Goal: Information Seeking & Learning: Obtain resource

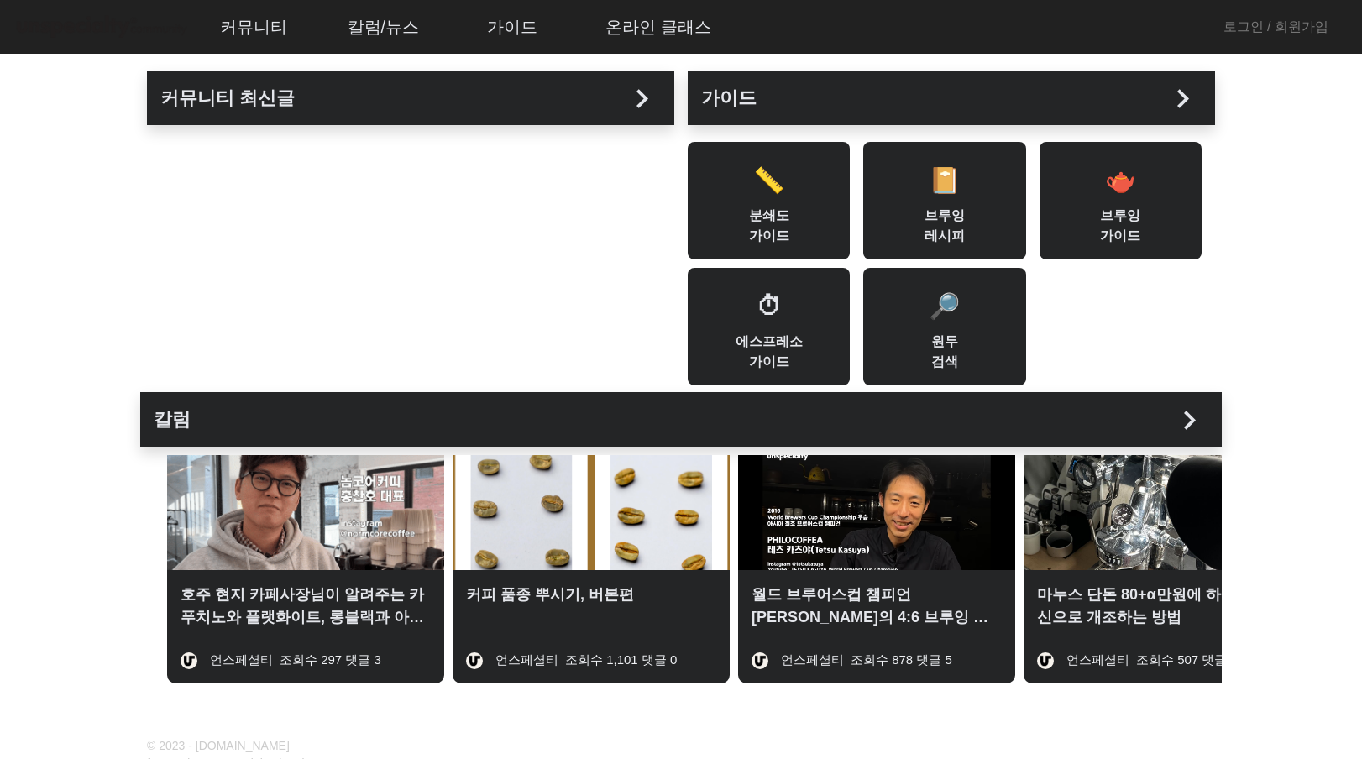
click at [1191, 418] on mat-icon "chevron_right" at bounding box center [1189, 420] width 38 height 38
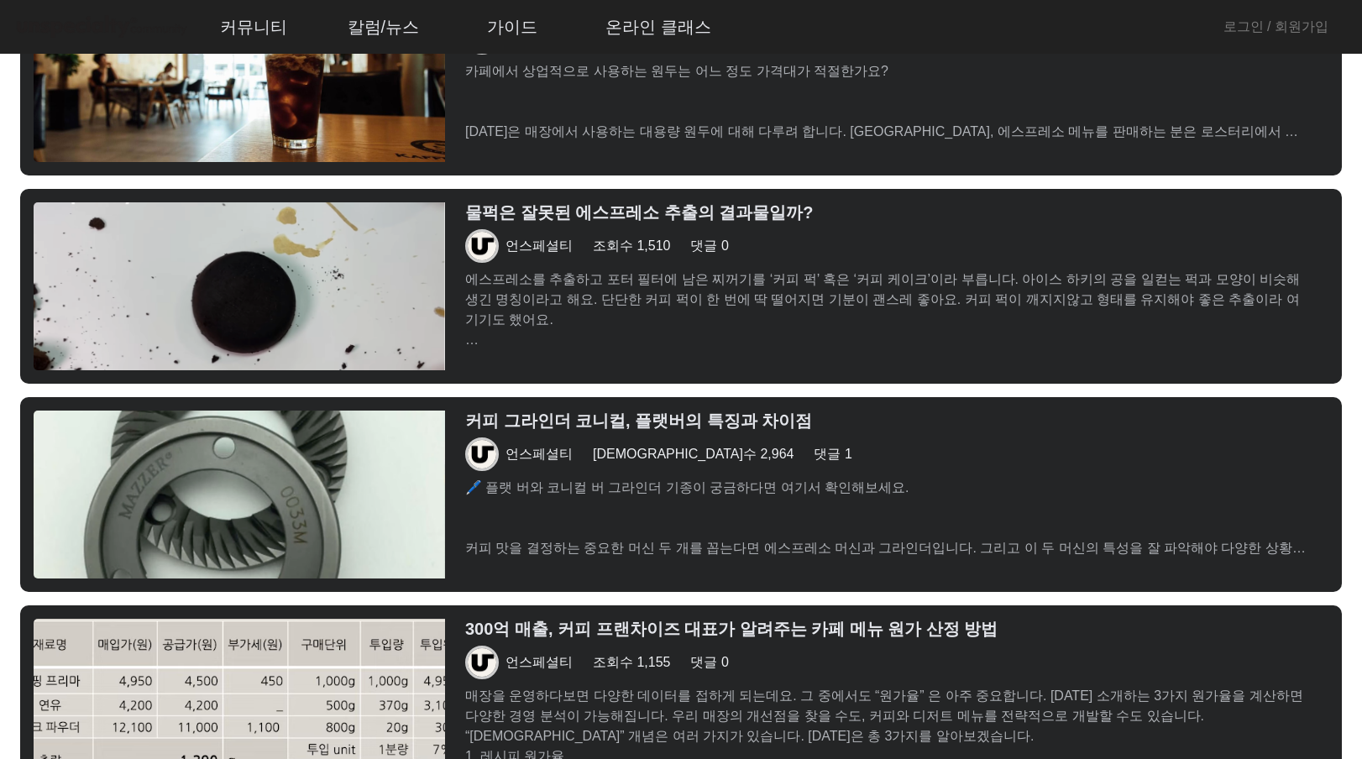
scroll to position [1775, 0]
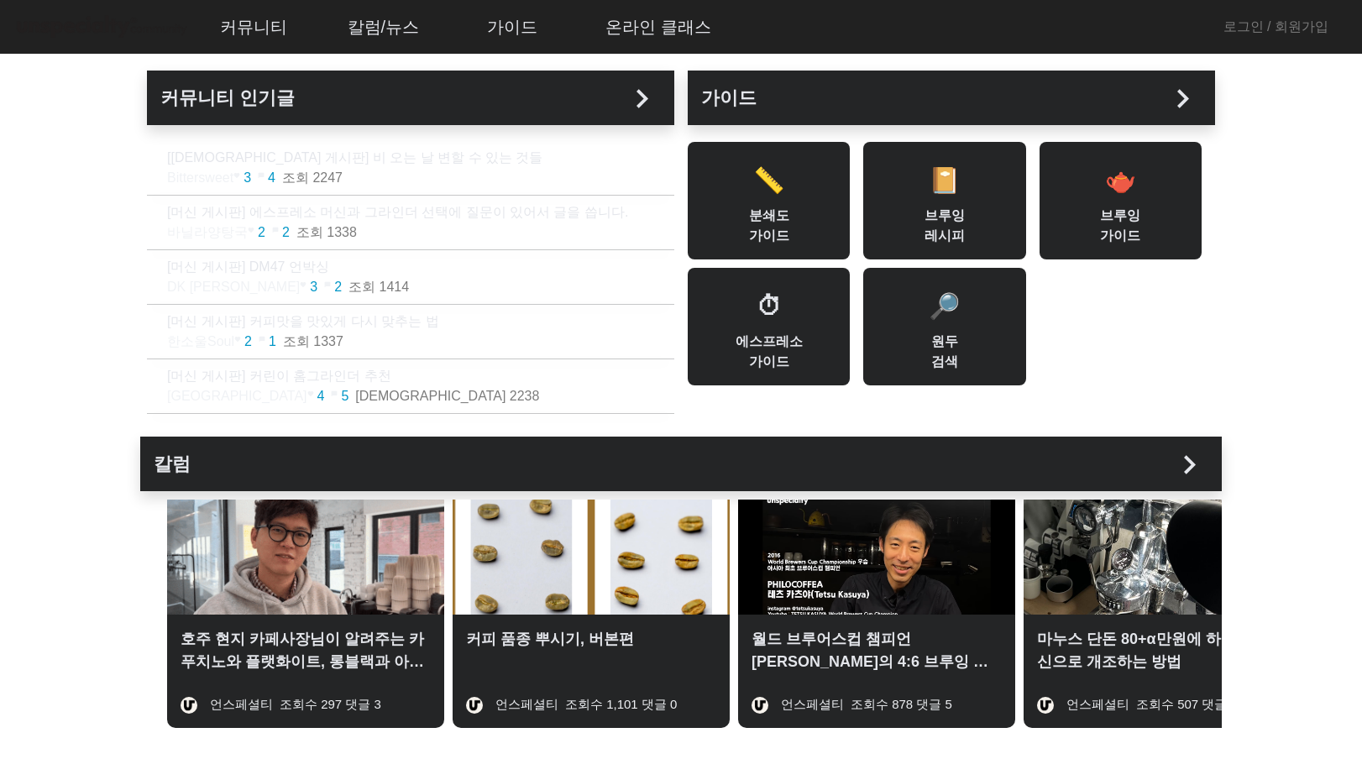
click at [1186, 463] on mat-icon "chevron_right" at bounding box center [1189, 465] width 38 height 38
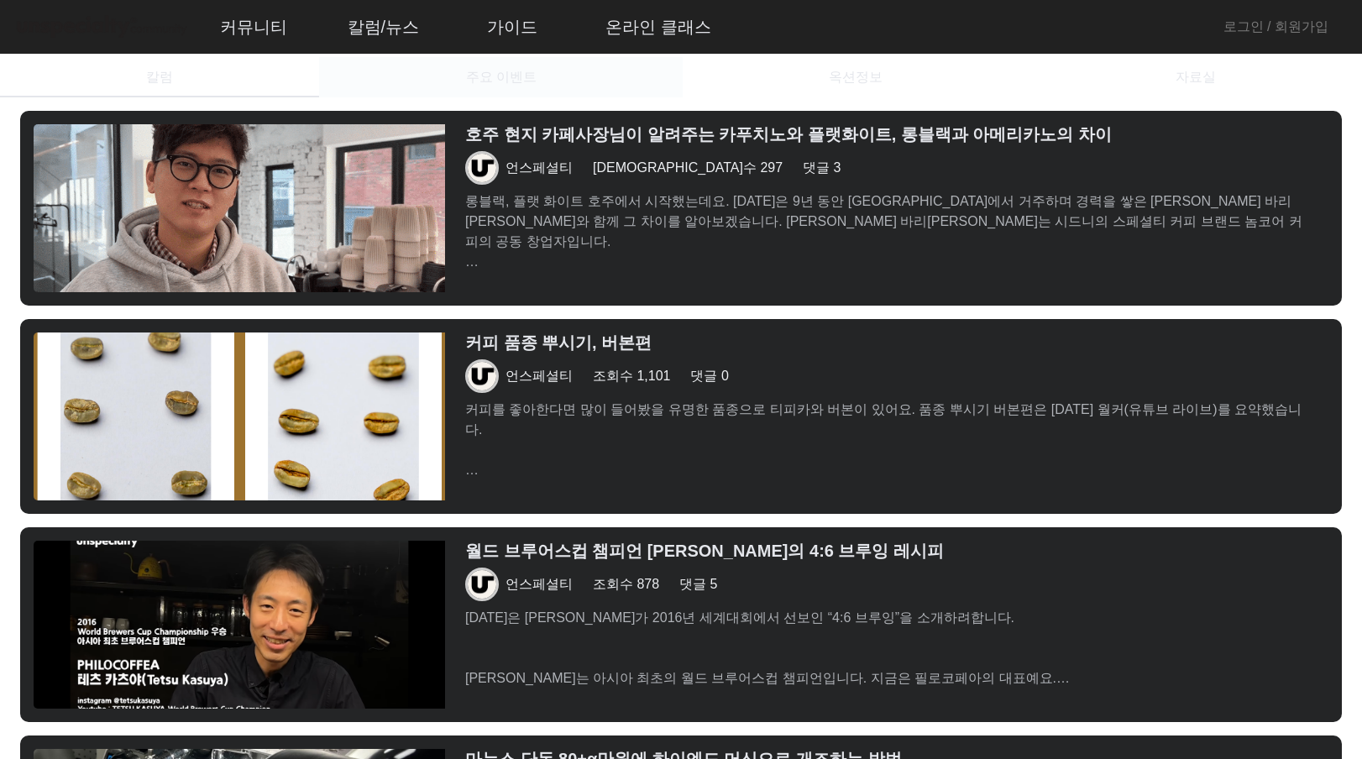
click at [532, 91] on span "주요 이벤트" at bounding box center [501, 77] width 71 height 40
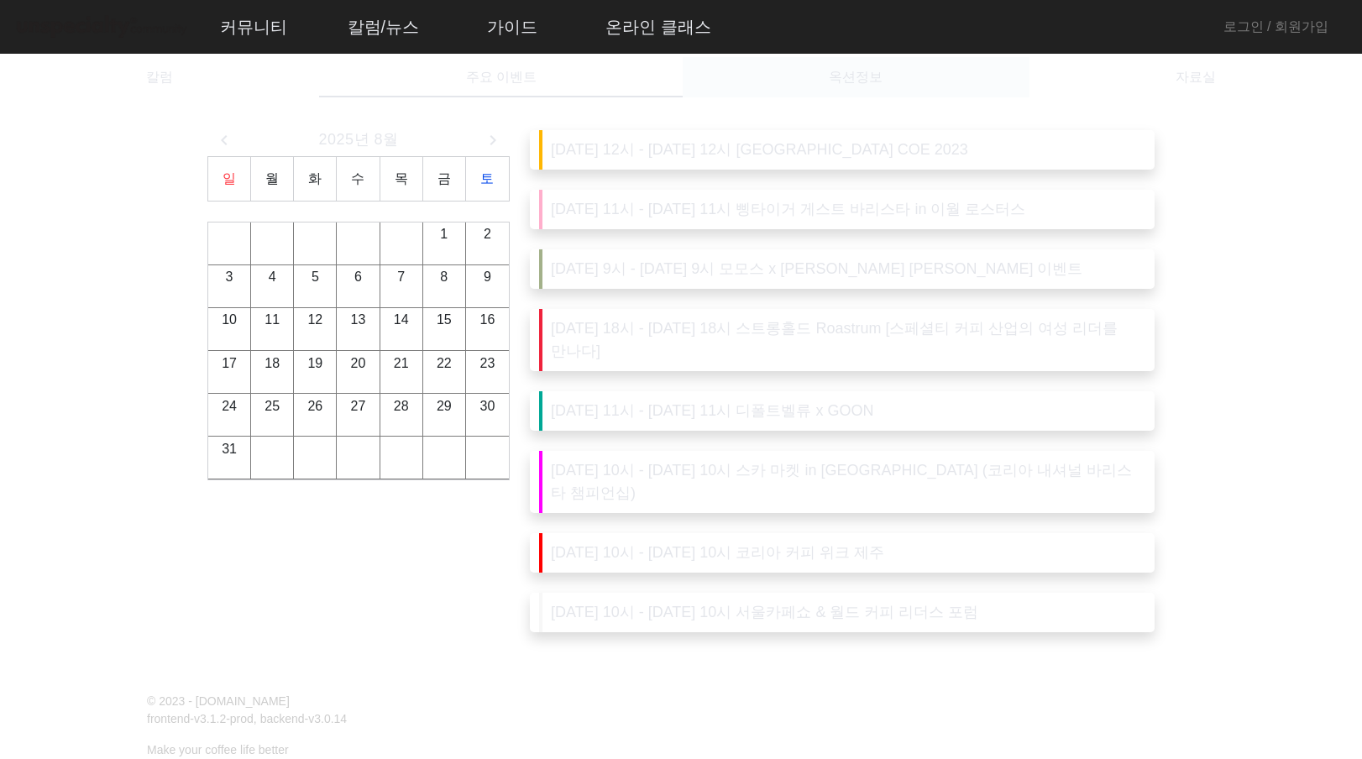
click at [798, 85] on div "옥션정보" at bounding box center [855, 77] width 346 height 40
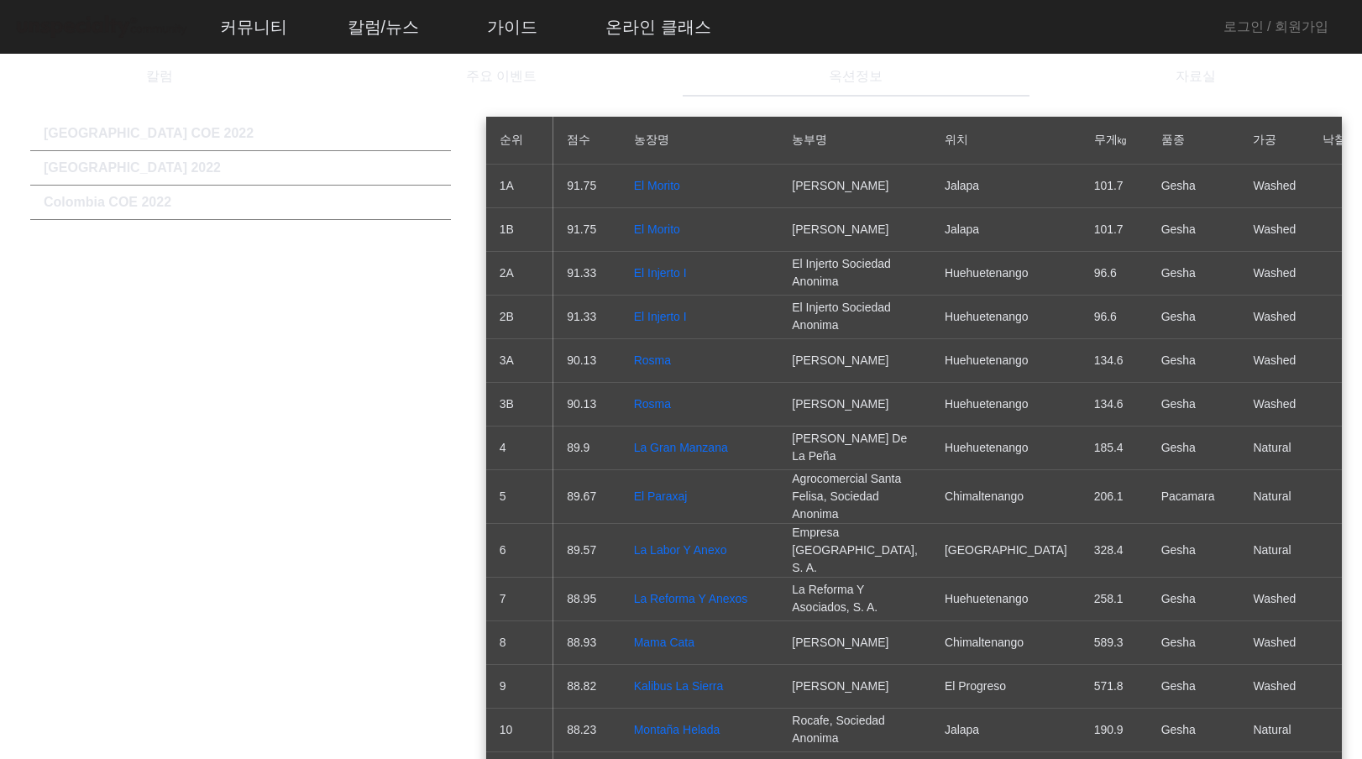
scroll to position [3, 0]
click at [1192, 72] on span "자료실" at bounding box center [1195, 74] width 40 height 13
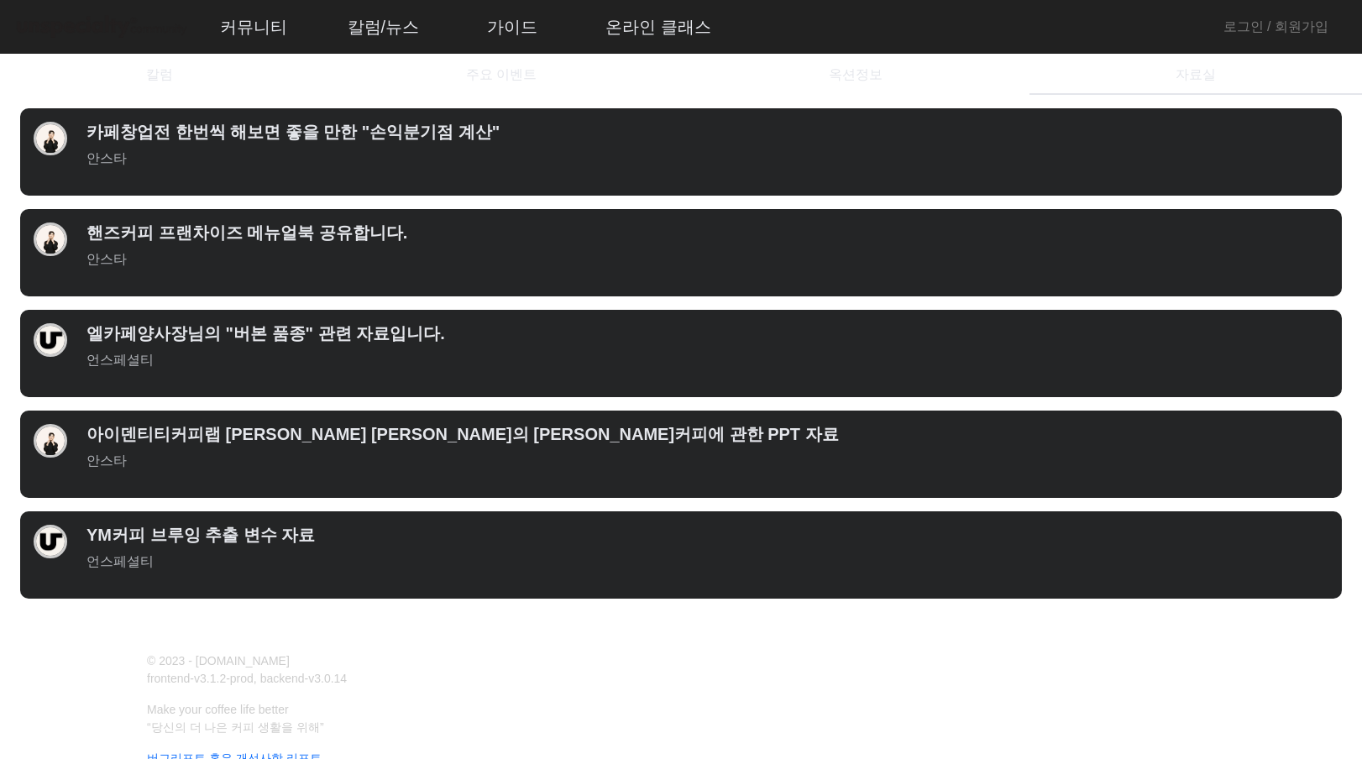
click at [295, 333] on h3 "엘카페양사장님의 "버본 품종" 관련 자료입니다." at bounding box center [707, 333] width 1242 height 20
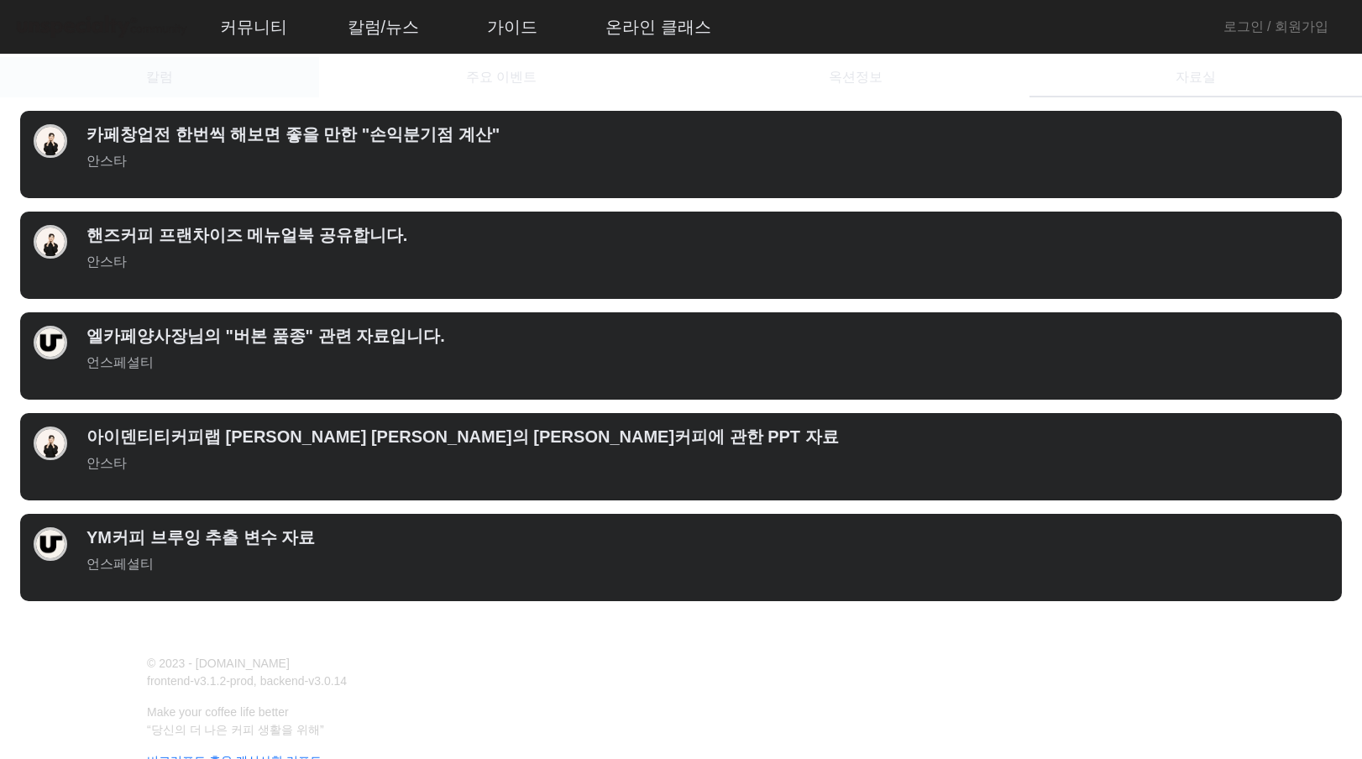
click at [170, 76] on span "칼럼" at bounding box center [159, 77] width 27 height 13
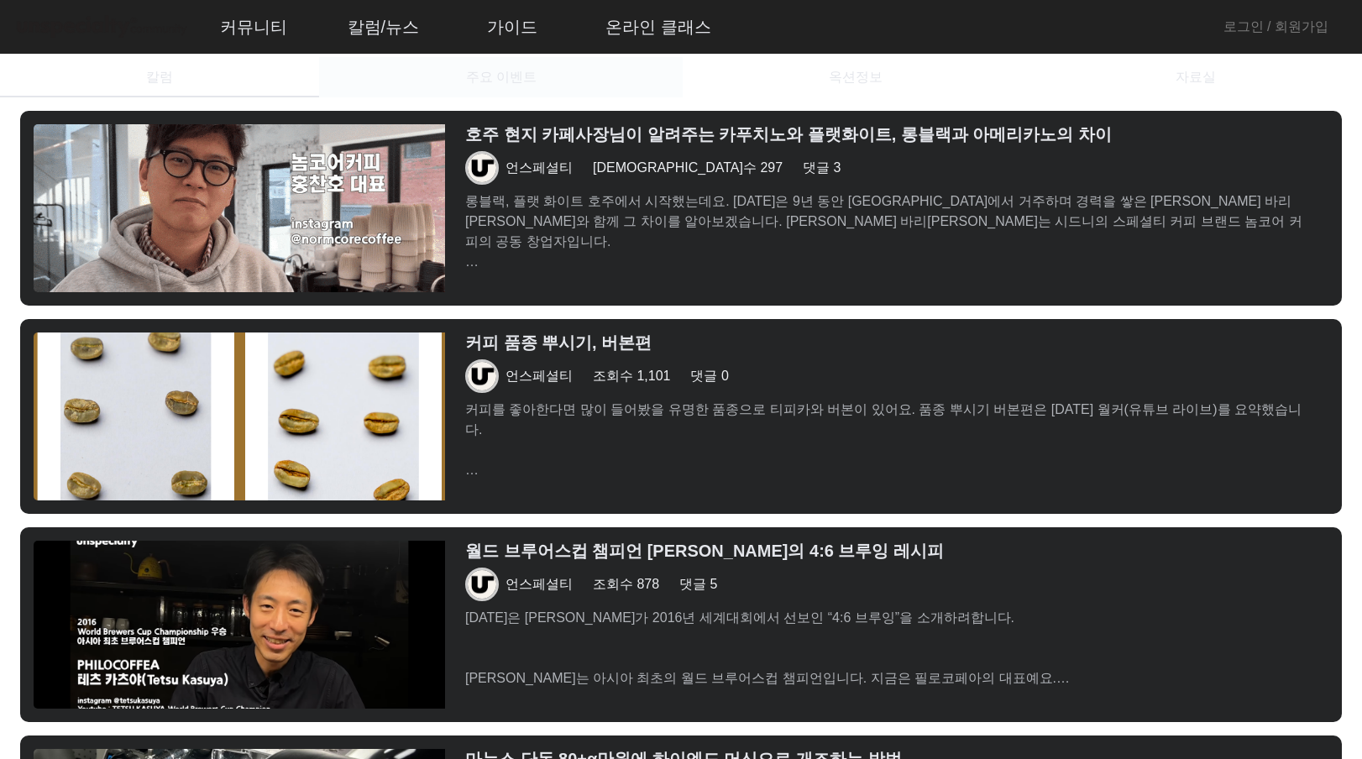
click at [473, 81] on span "주요 이벤트" at bounding box center [501, 77] width 71 height 13
